Goal: Task Accomplishment & Management: Use online tool/utility

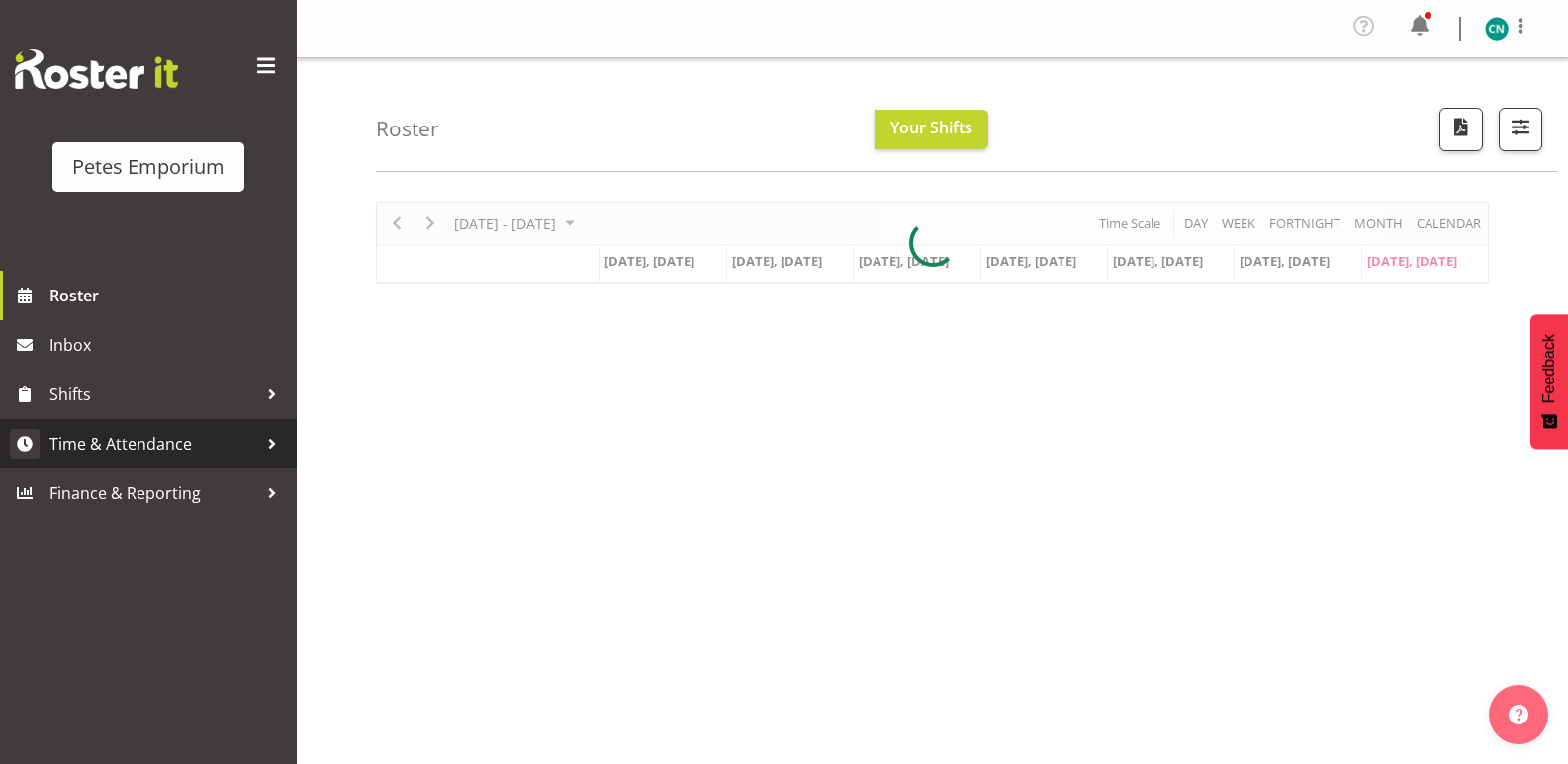
click at [95, 443] on span "Time & Attendance" at bounding box center [154, 444] width 207 height 30
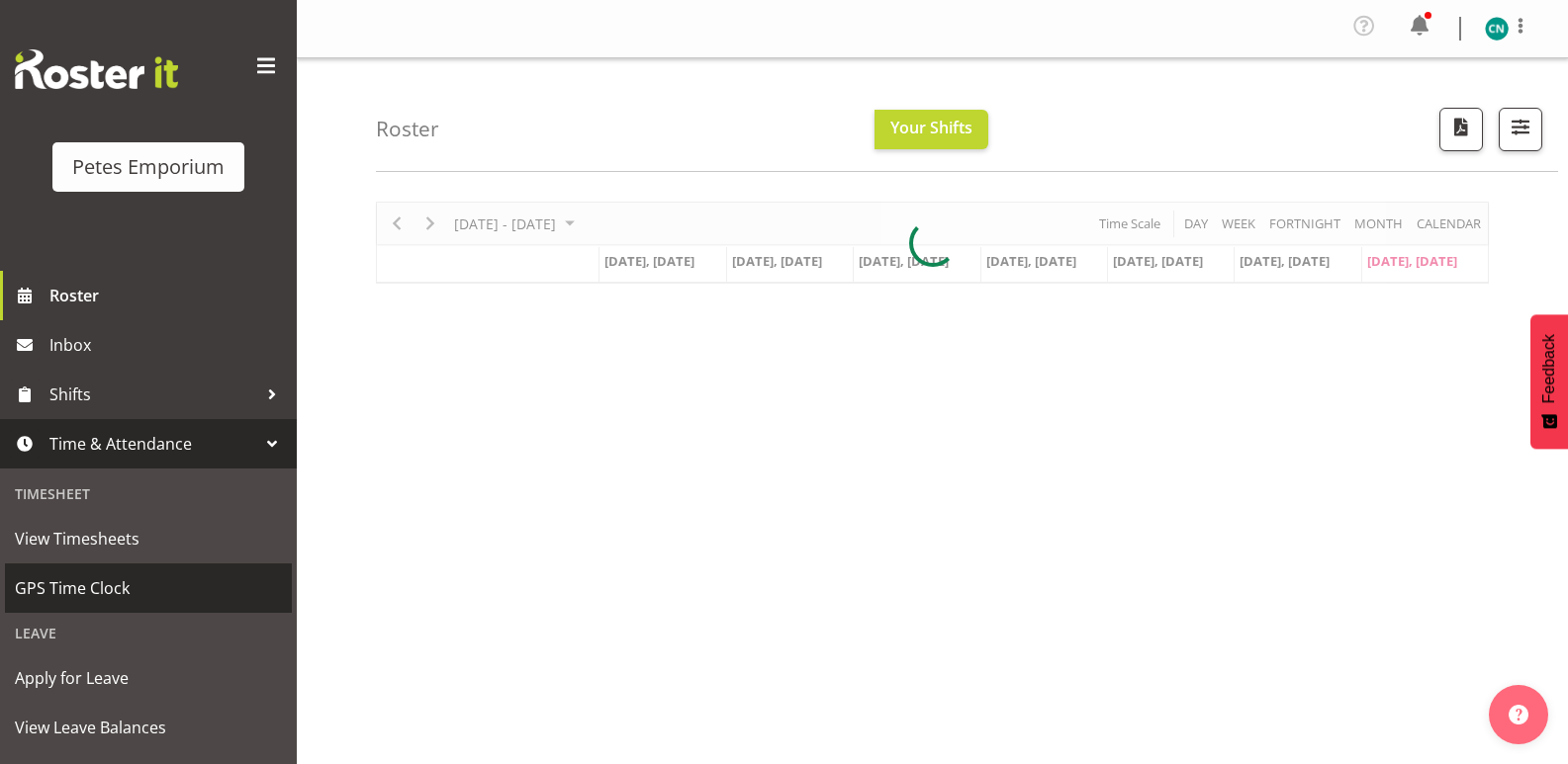
click at [60, 588] on span "GPS Time Clock" at bounding box center [149, 588] width 267 height 30
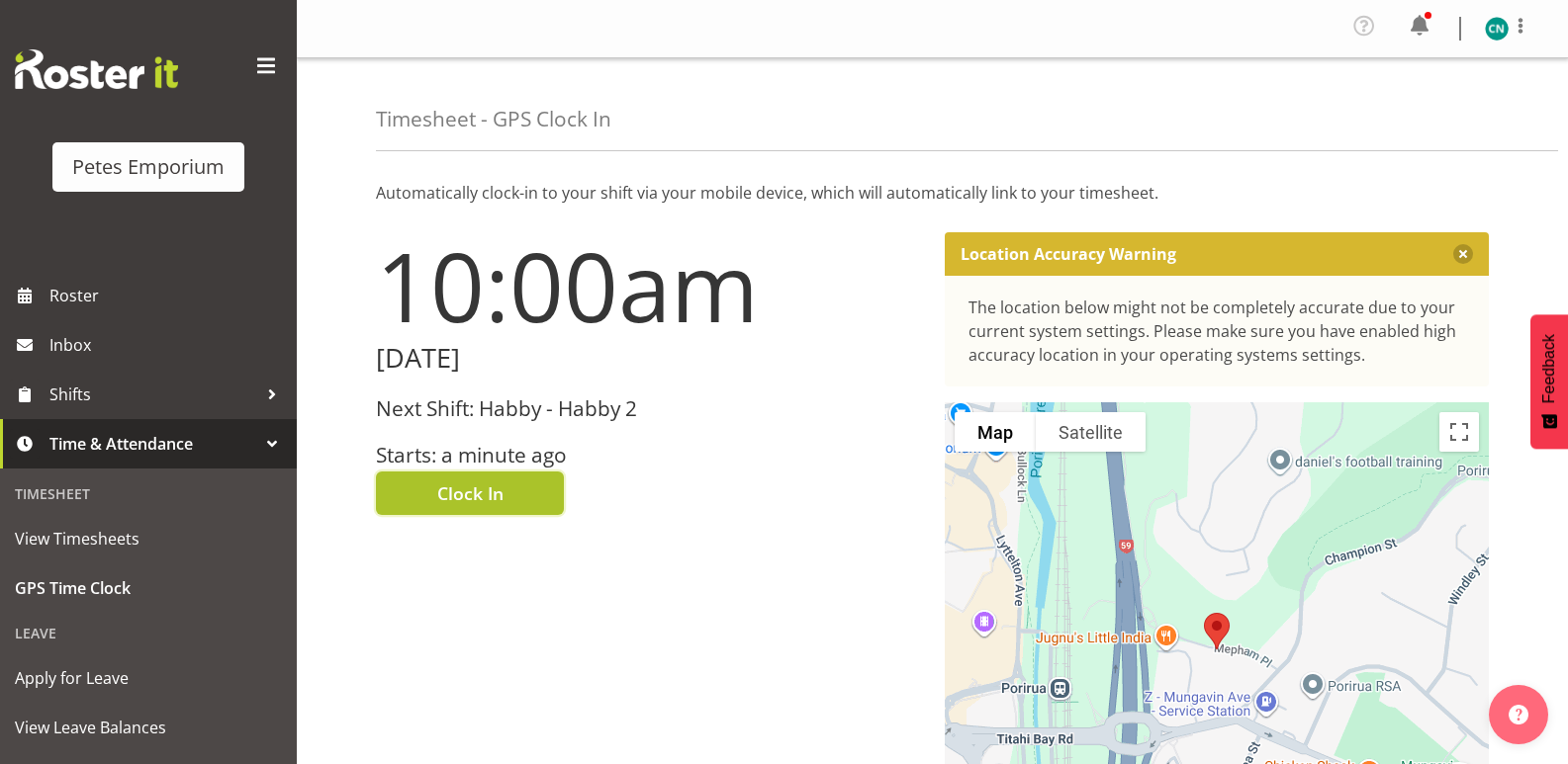
click at [468, 489] on span "Clock In" at bounding box center [470, 494] width 66 height 26
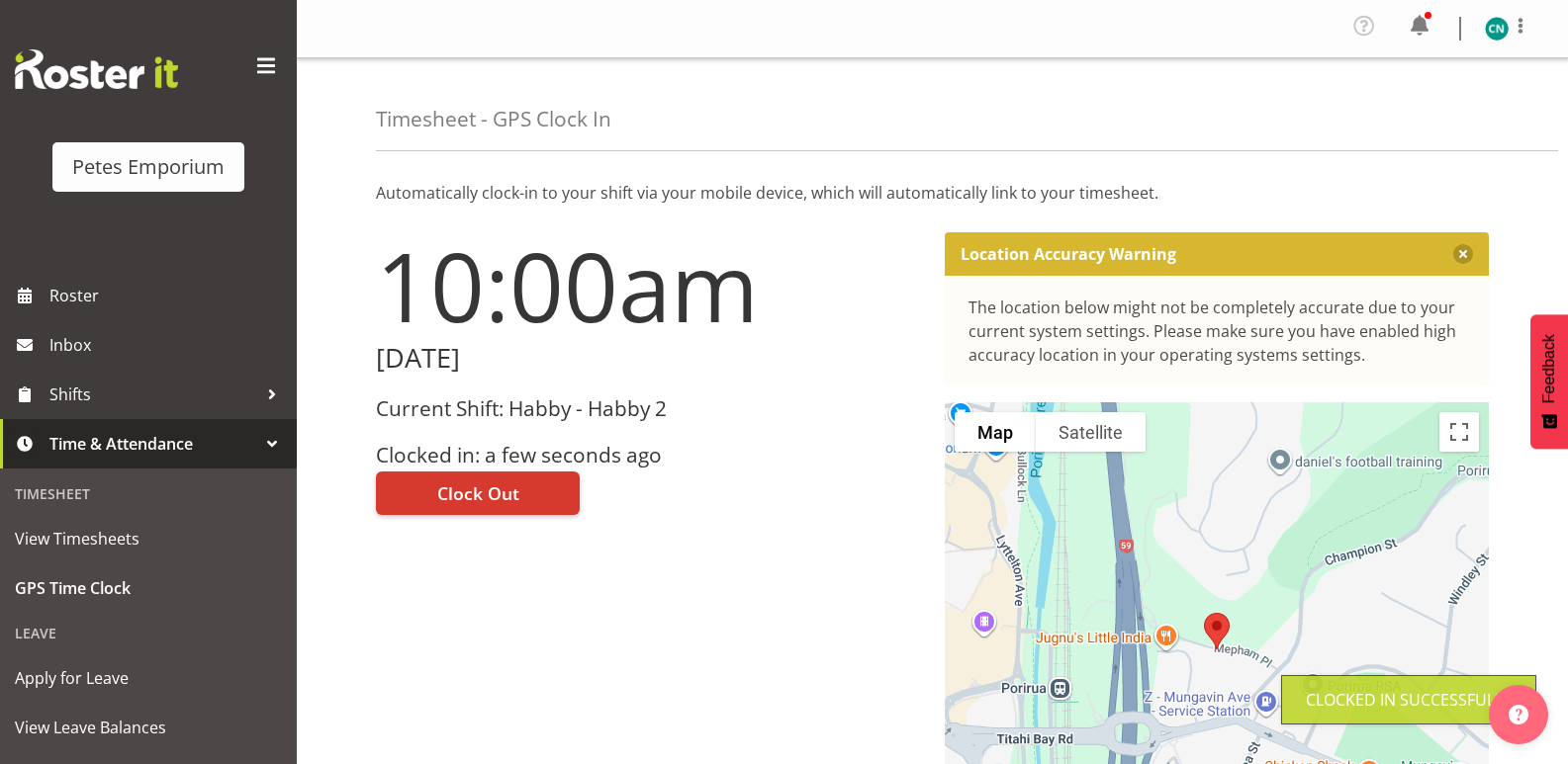
click at [1497, 32] on img at bounding box center [1496, 29] width 24 height 24
click at [1390, 112] on link "Log Out" at bounding box center [1437, 109] width 190 height 36
